Goal: Task Accomplishment & Management: Manage account settings

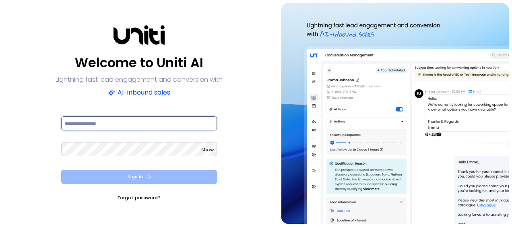
type input "**********"
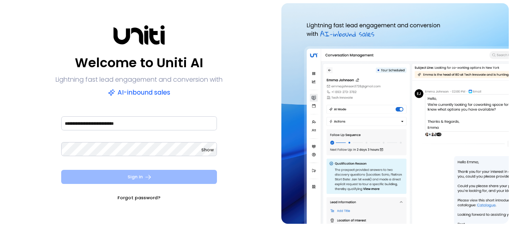
click at [145, 176] on icon "submit" at bounding box center [147, 176] width 7 height 7
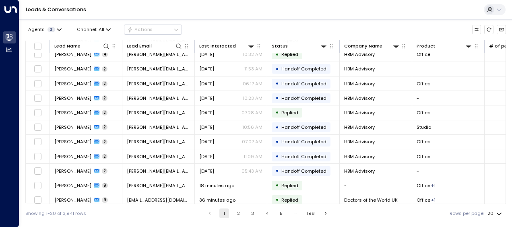
scroll to position [140, 0]
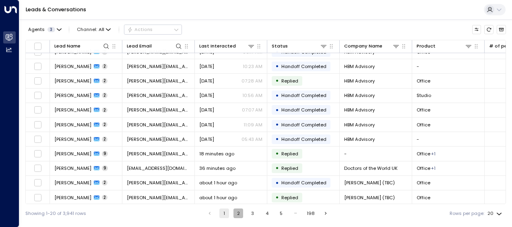
click at [238, 213] on button "2" at bounding box center [238, 213] width 10 height 10
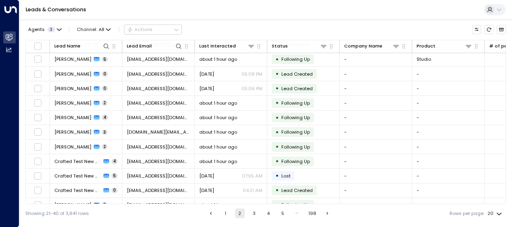
scroll to position [140, 0]
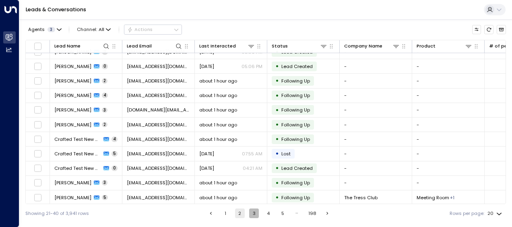
click at [253, 214] on button "3" at bounding box center [254, 213] width 10 height 10
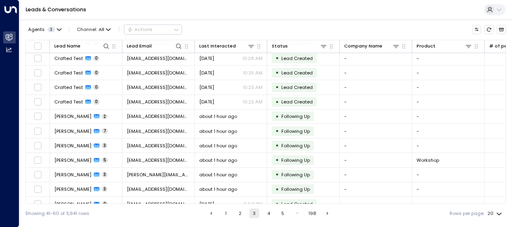
scroll to position [140, 0]
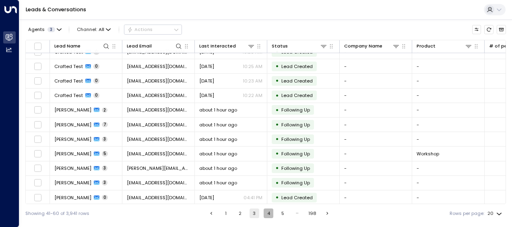
click at [267, 214] on button "4" at bounding box center [269, 213] width 10 height 10
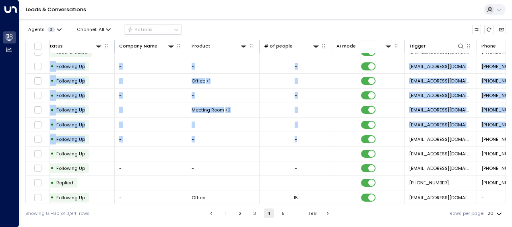
scroll to position [140, 272]
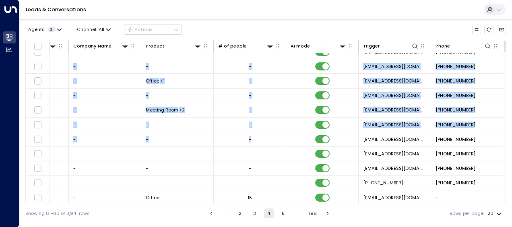
drag, startPoint x: 503, startPoint y: 132, endPoint x: 513, endPoint y: 54, distance: 78.7
click at [512, 54] on html "Overview Leads & Conversations Leads & Conversations Analytics Analytics Leads …" at bounding box center [256, 111] width 512 height 223
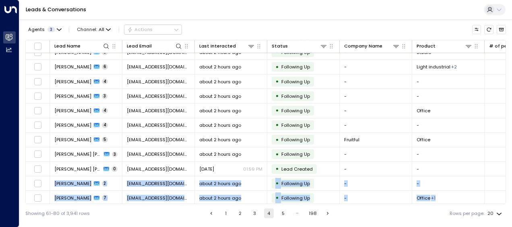
scroll to position [0, 0]
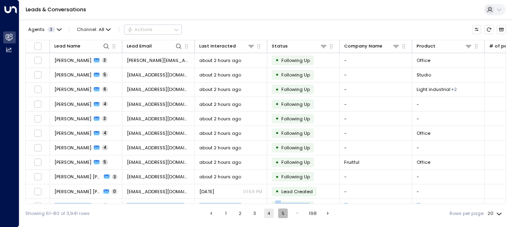
click at [284, 214] on button "5" at bounding box center [283, 213] width 10 height 10
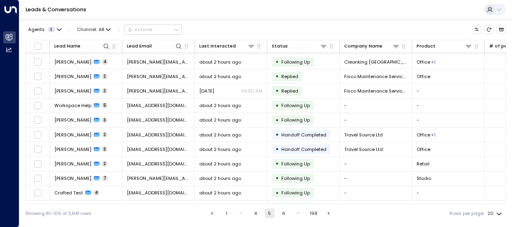
scroll to position [140, 0]
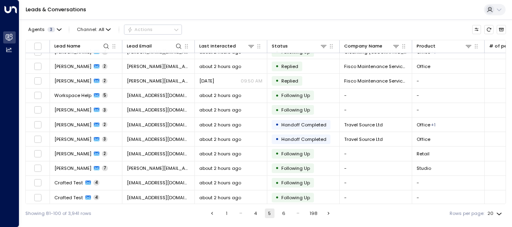
click at [284, 214] on button "6" at bounding box center [284, 213] width 10 height 10
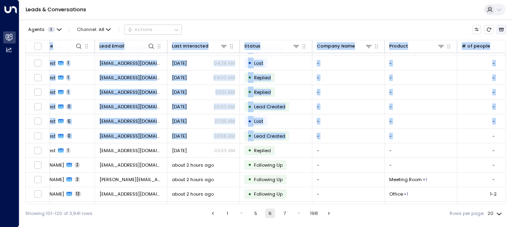
scroll to position [47, 27]
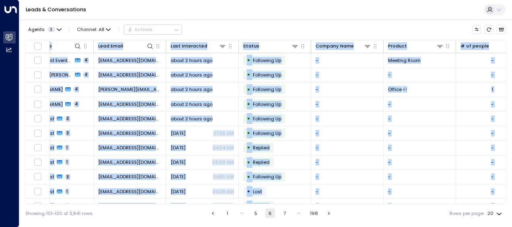
drag, startPoint x: 505, startPoint y: 124, endPoint x: 499, endPoint y: 34, distance: 90.0
click at [499, 34] on div "Agents 3 Channel: All Actions Lead Name Lead Email Last Interacted Status Compa…" at bounding box center [265, 120] width 480 height 203
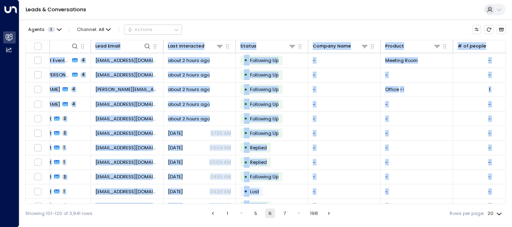
scroll to position [0, 0]
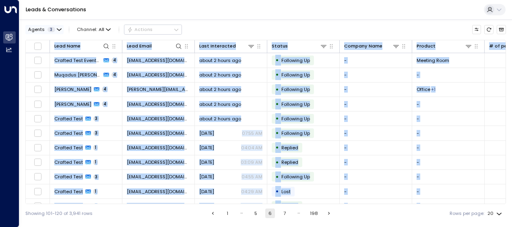
click at [58, 30] on icon "button" at bounding box center [59, 30] width 4 height 2
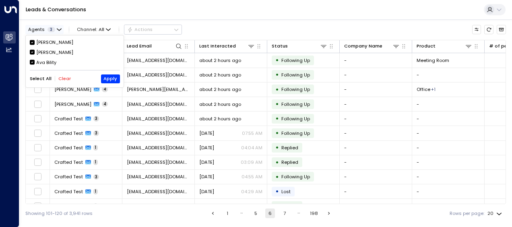
click at [58, 30] on div at bounding box center [256, 113] width 512 height 227
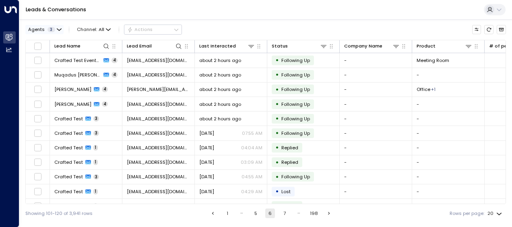
click at [58, 29] on icon "button" at bounding box center [59, 29] width 5 height 5
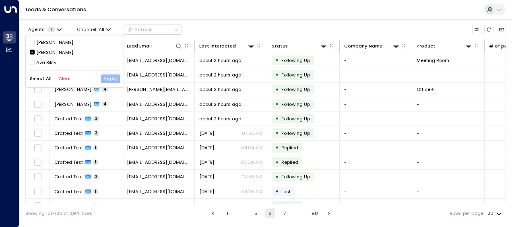
click at [109, 78] on button "Apply" at bounding box center [110, 78] width 19 height 9
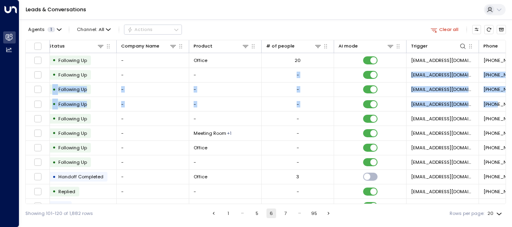
drag, startPoint x: 503, startPoint y: 76, endPoint x: 507, endPoint y: 107, distance: 30.7
click at [507, 107] on div "Agents 1 Channel: All Actions Clear all Lead Name Lead Email Last Interacted St…" at bounding box center [265, 120] width 493 height 203
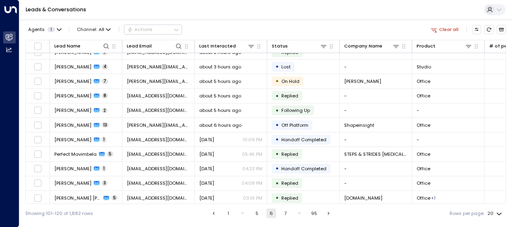
scroll to position [140, 0]
click at [229, 215] on button "1" at bounding box center [228, 213] width 10 height 10
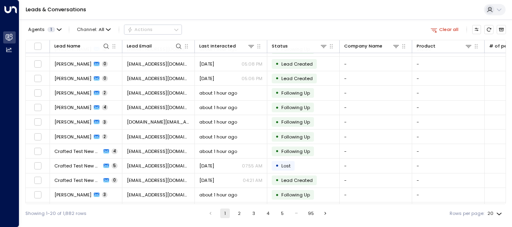
scroll to position [140, 0]
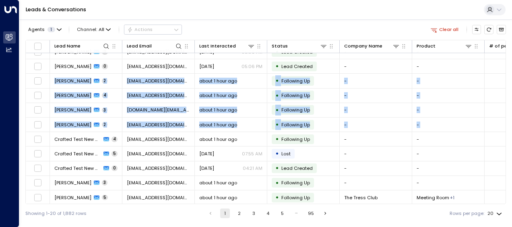
drag, startPoint x: 505, startPoint y: 119, endPoint x: 507, endPoint y: 58, distance: 60.8
click at [507, 58] on div "Agents 1 Channel: All Actions Clear all Lead Name Lead Email Last Interacted St…" at bounding box center [265, 120] width 493 height 203
click at [237, 214] on button "2" at bounding box center [240, 213] width 10 height 10
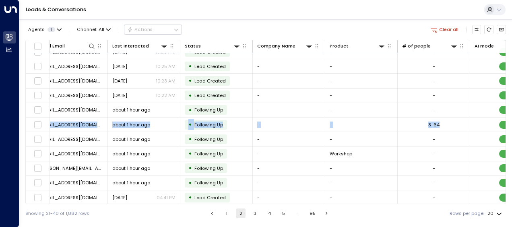
scroll to position [140, 147]
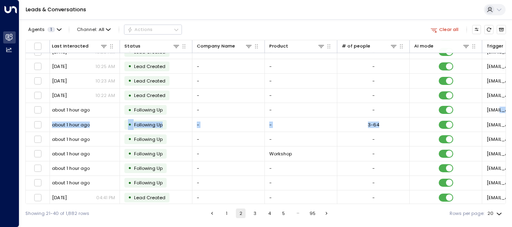
drag, startPoint x: 503, startPoint y: 126, endPoint x: 506, endPoint y: 102, distance: 24.0
click at [506, 102] on div "Agents 1 Channel: All Actions Clear all Lead Name Lead Email Last Interacted St…" at bounding box center [265, 120] width 493 height 203
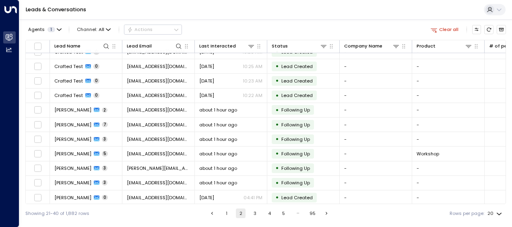
click at [506, 134] on div "Agents 1 Channel: All Actions Clear all Lead Name Lead Email Last Interacted St…" at bounding box center [265, 120] width 493 height 203
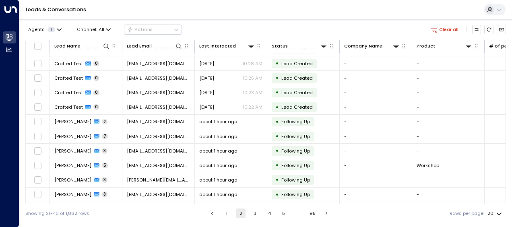
scroll to position [127, 0]
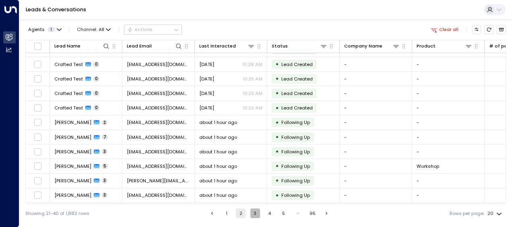
click at [254, 213] on button "3" at bounding box center [255, 213] width 10 height 10
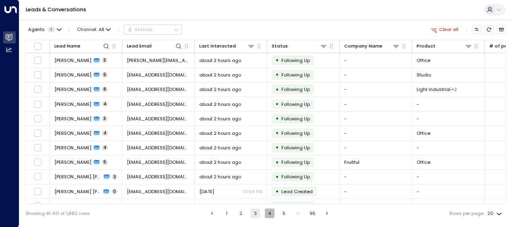
click at [269, 214] on button "4" at bounding box center [270, 213] width 10 height 10
